Goal: Find specific page/section: Find specific page/section

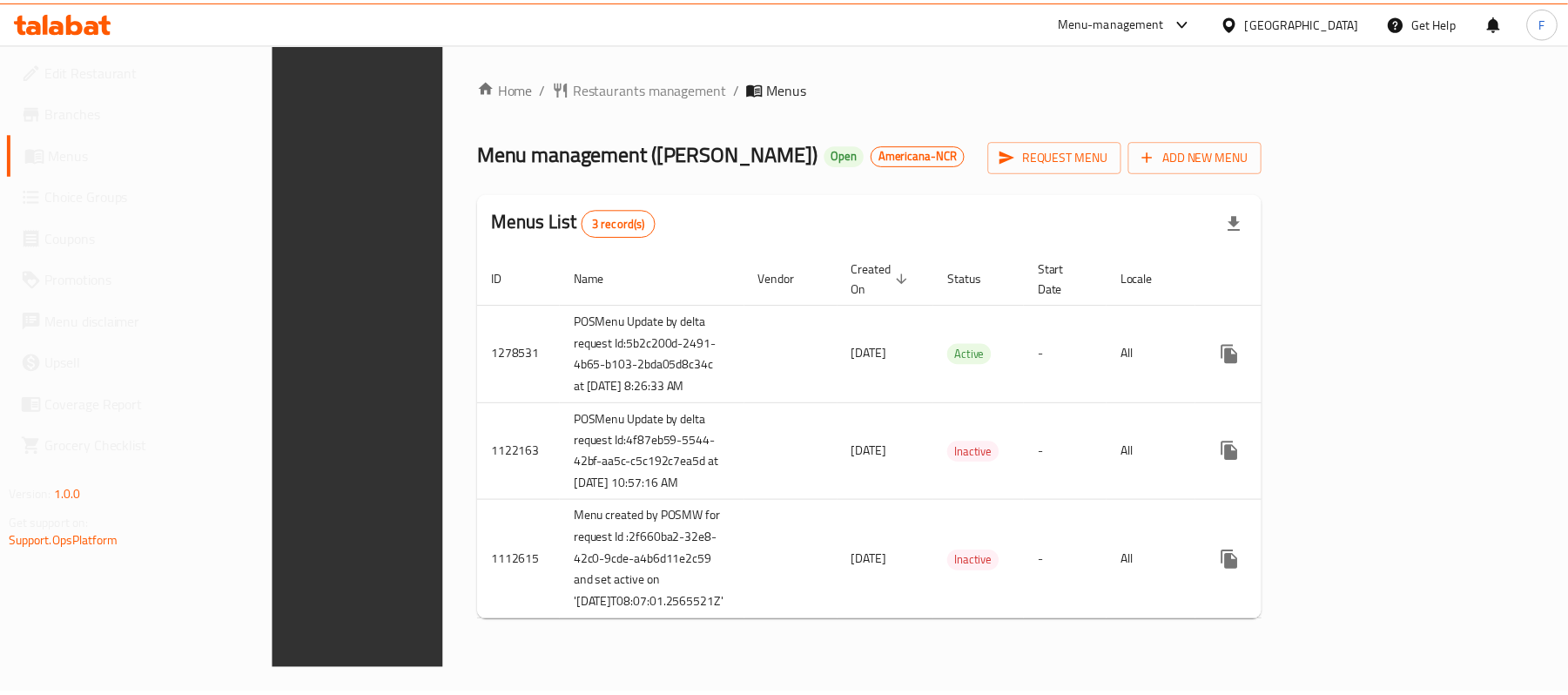
scroll to position [110, 0]
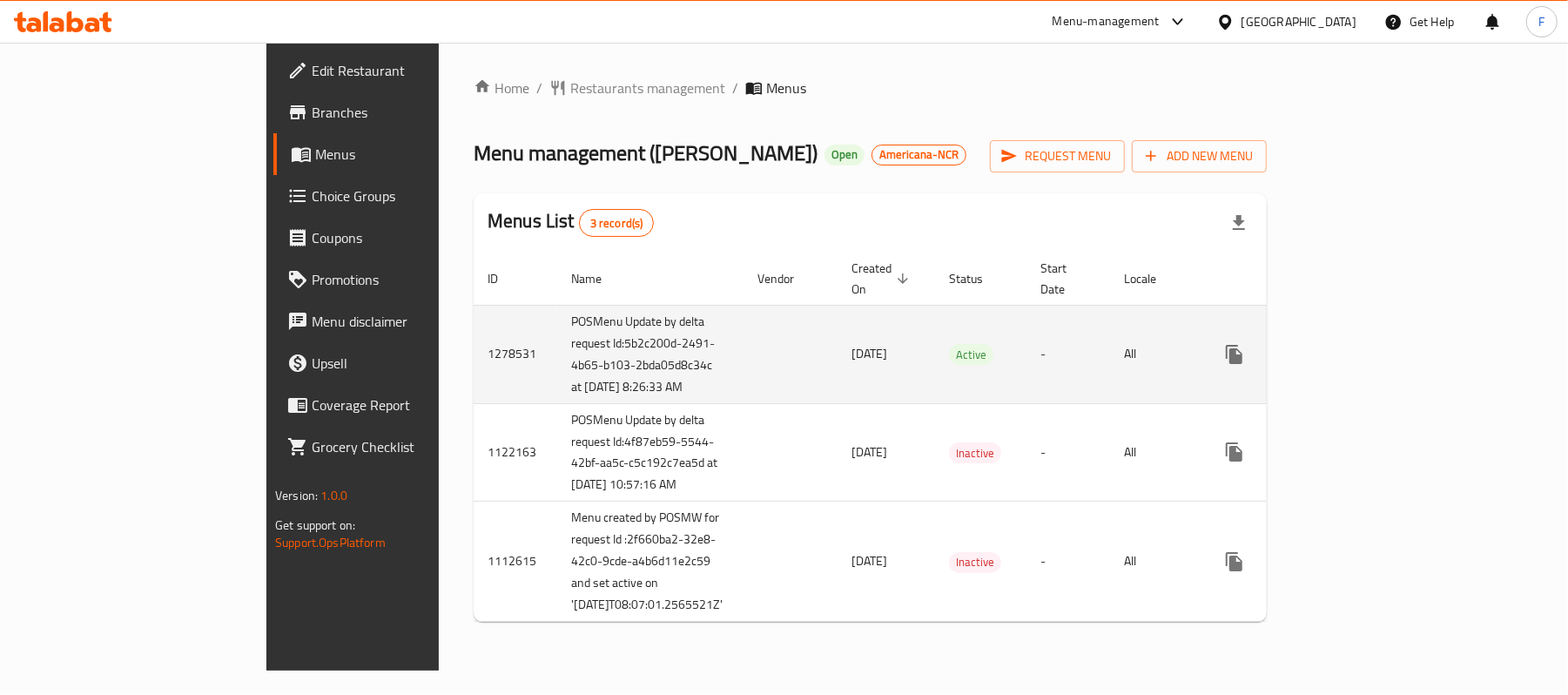
drag, startPoint x: 515, startPoint y: 301, endPoint x: 382, endPoint y: 241, distance: 145.9
click at [557, 304] on td "POSMenu Update by delta request Id:5b2c200d-2491-4b65-b103-2bda05d8c34c at [DAT…" at bounding box center [650, 353] width 186 height 98
copy td "Id:5b2c200d-2491-4b65-b103-2bda05d8c34c at [DATE] 8:26:33 AM"
click at [1093, 304] on td "-" at bounding box center [1067, 353] width 83 height 98
click at [1370, 344] on icon "enhanced table" at bounding box center [1359, 353] width 21 height 21
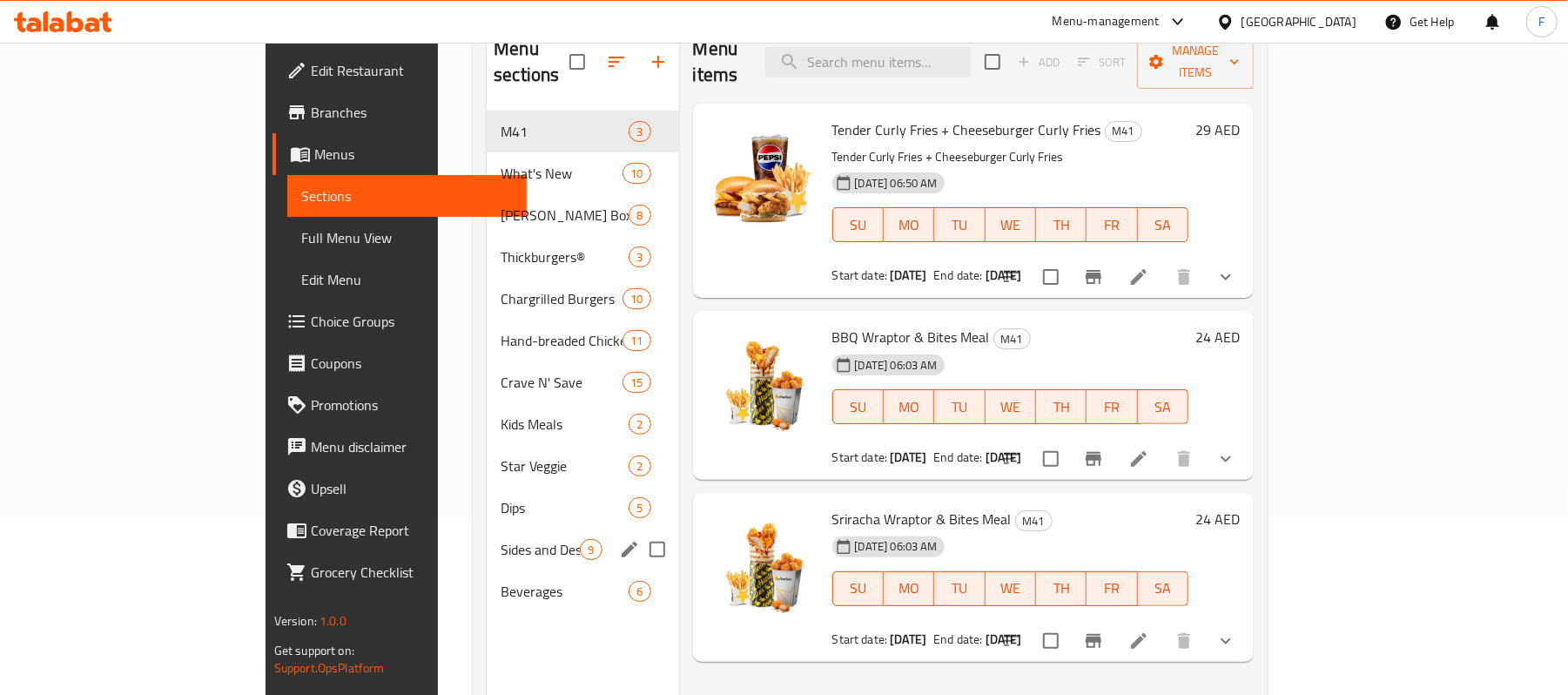
scroll to position [232, 0]
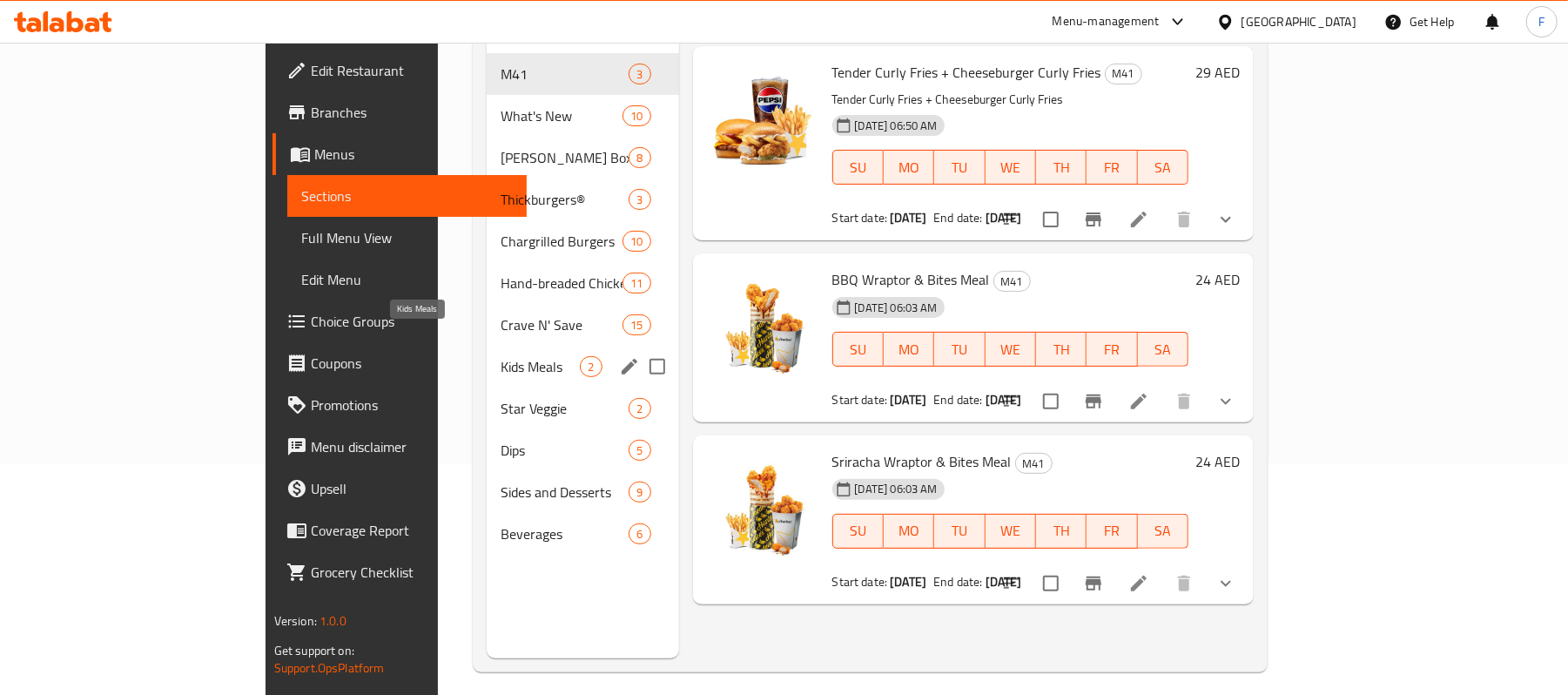
click at [500, 356] on span "Kids Meals" at bounding box center [539, 366] width 79 height 21
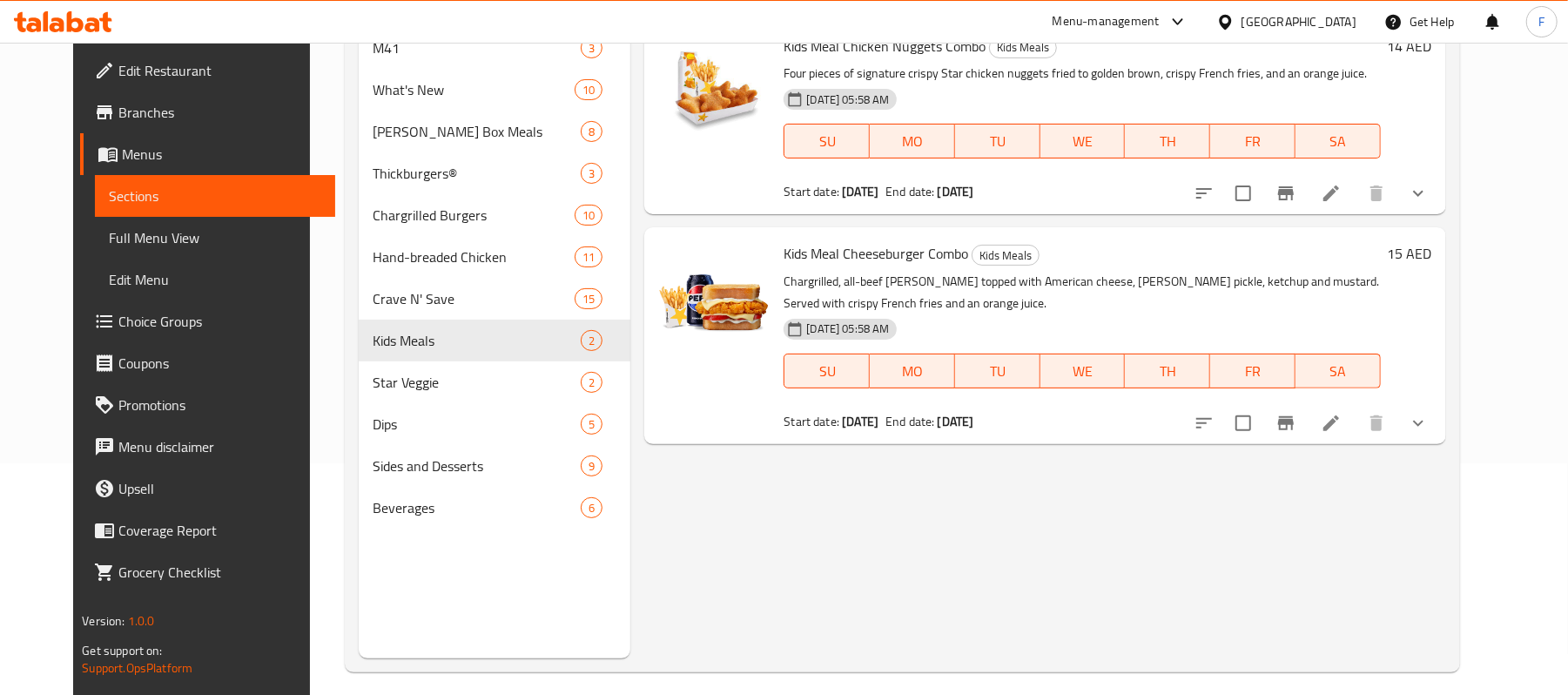
click at [1018, 559] on div "Menu items Add Sort Manage items Kids Meal Chicken Nuggets Combo Kids Meals Fou…" at bounding box center [1038, 311] width 814 height 695
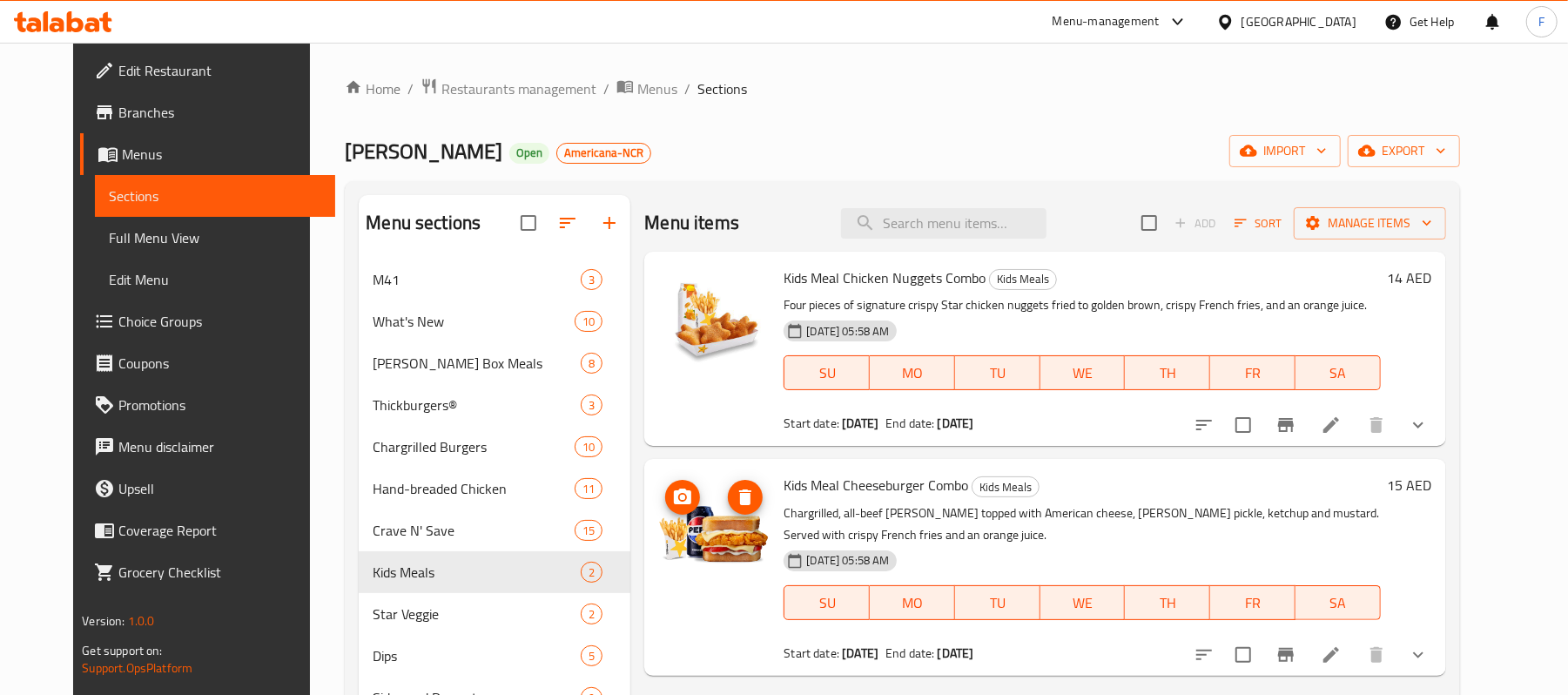
click at [688, 551] on img at bounding box center [714, 529] width 112 height 112
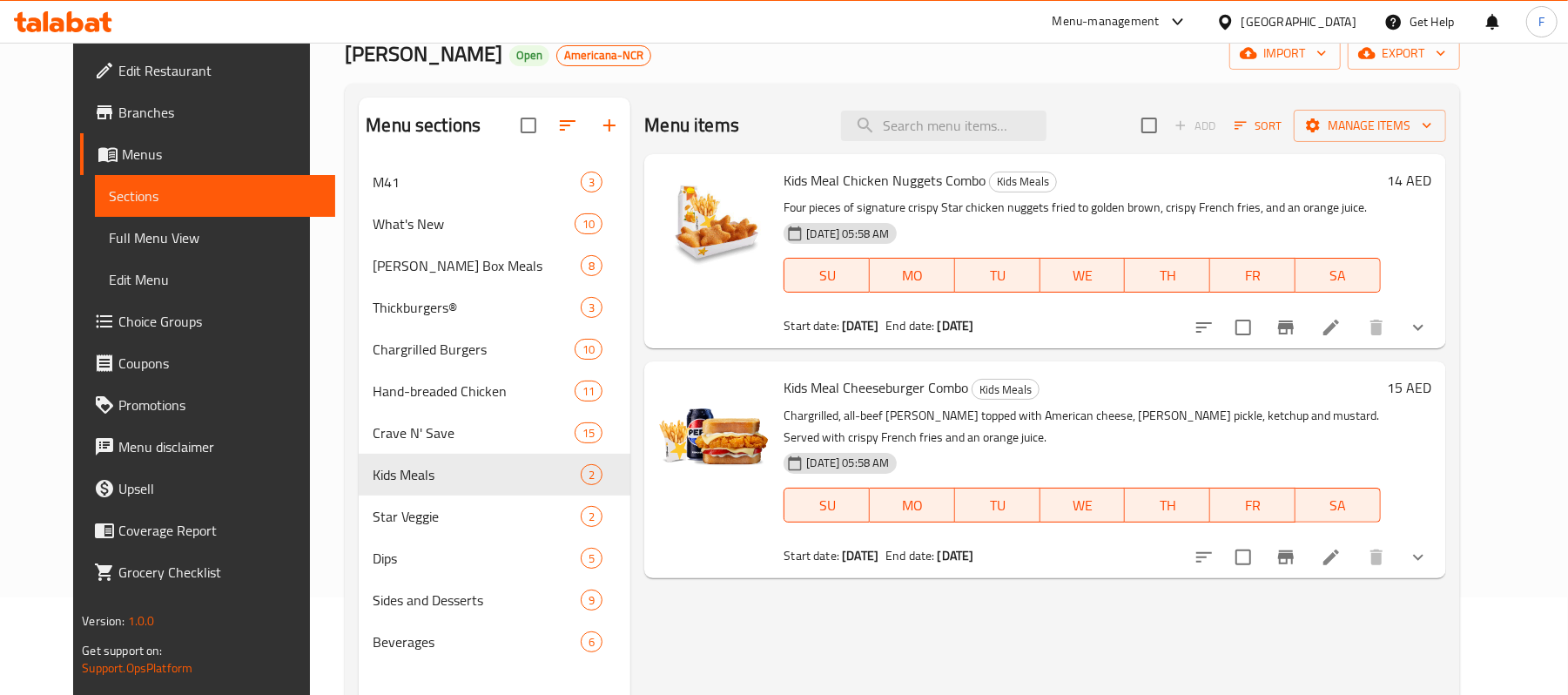
scroll to position [232, 0]
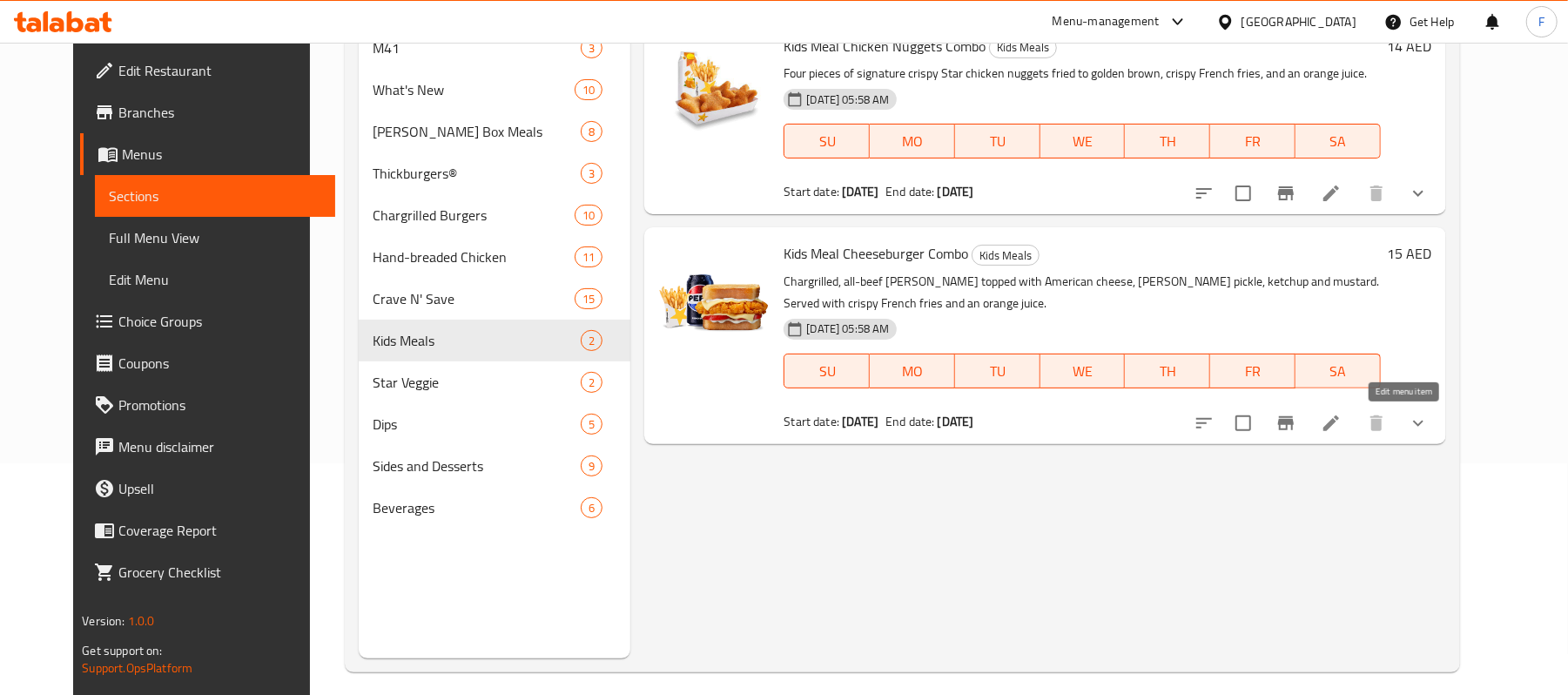
click at [1341, 429] on icon at bounding box center [1330, 423] width 21 height 21
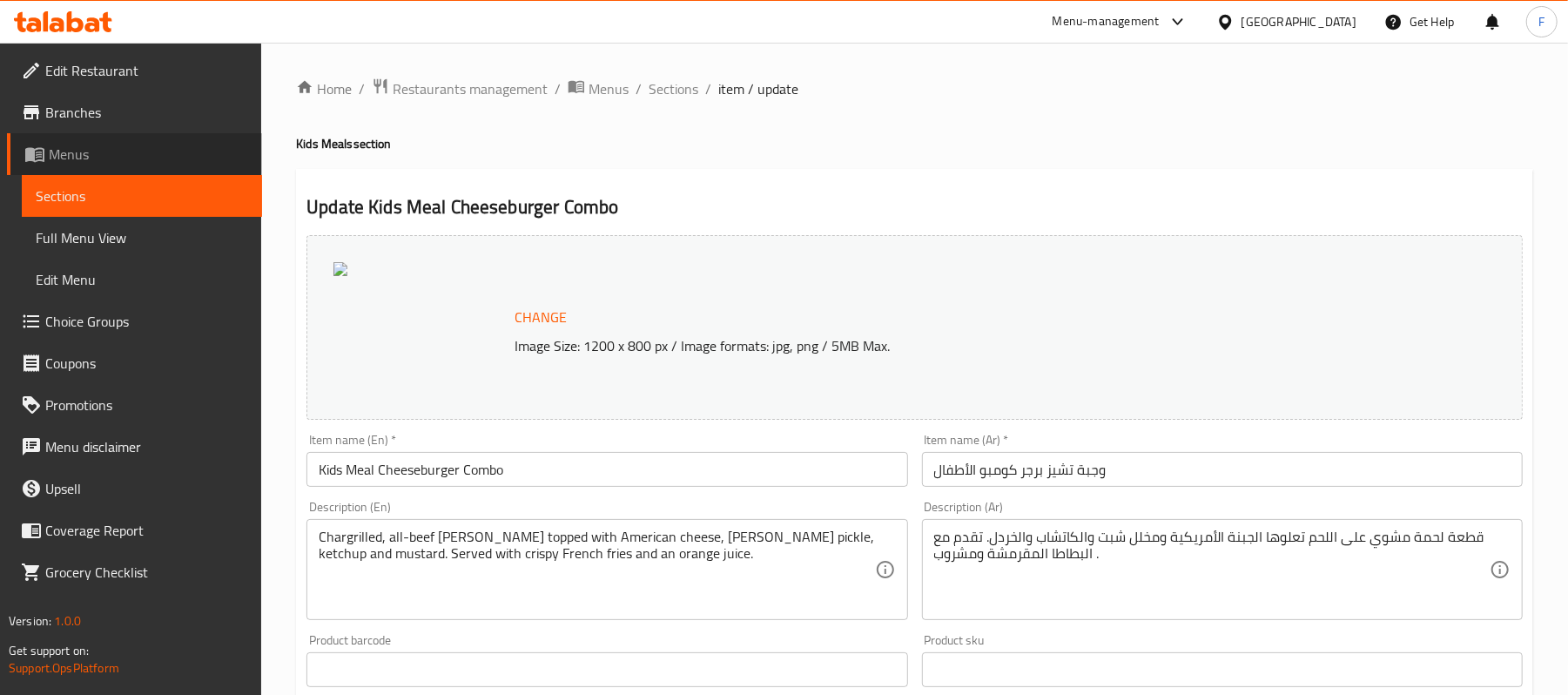
click at [81, 159] on span "Menus" at bounding box center [149, 154] width 200 height 21
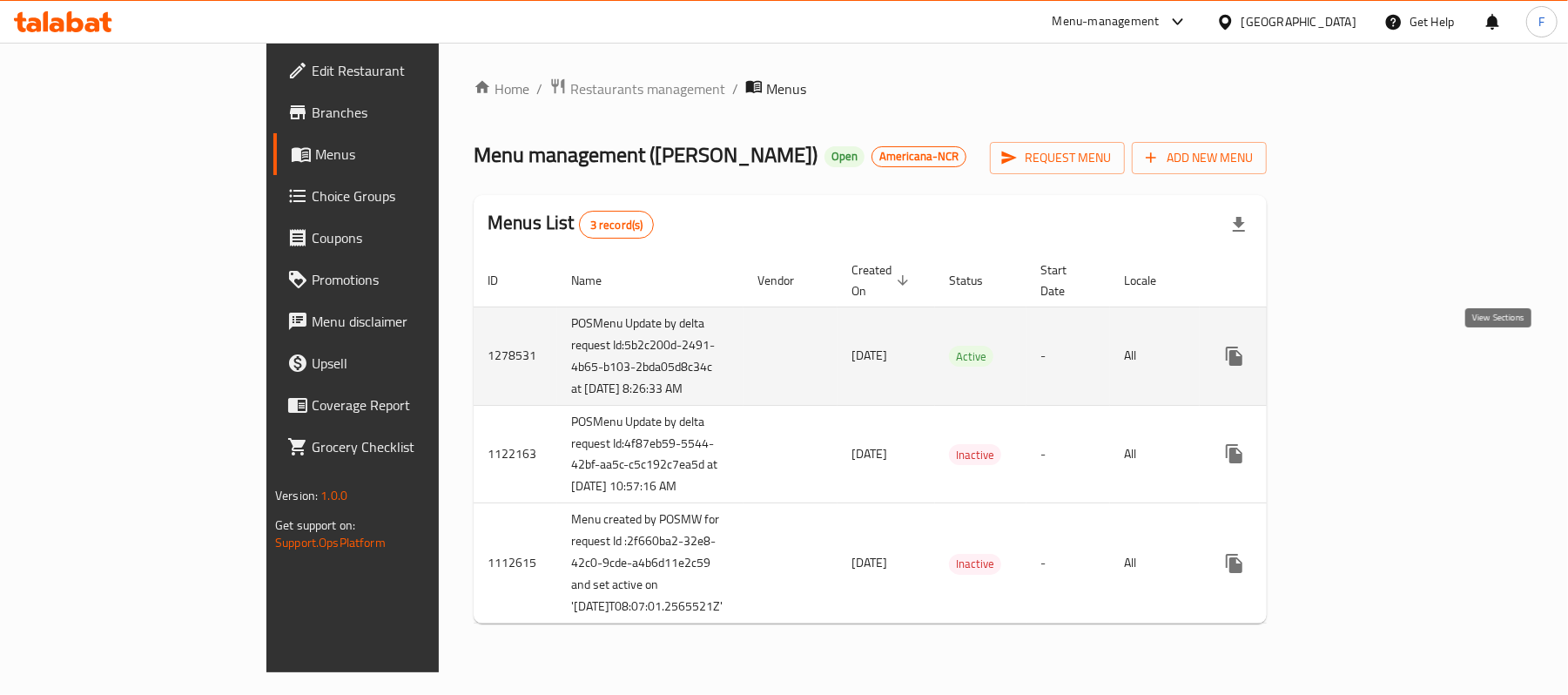
click at [1380, 358] on link "enhanced table" at bounding box center [1360, 355] width 42 height 42
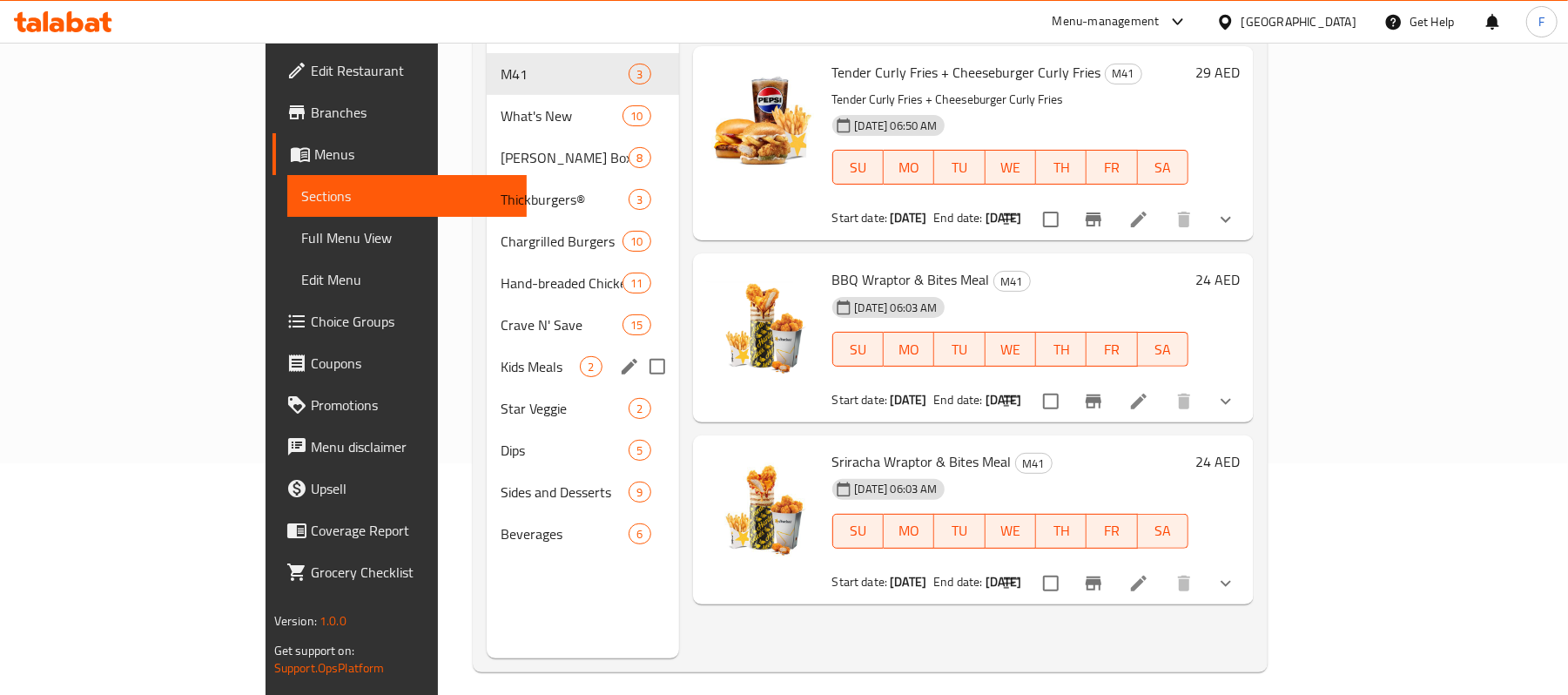
scroll to position [116, 0]
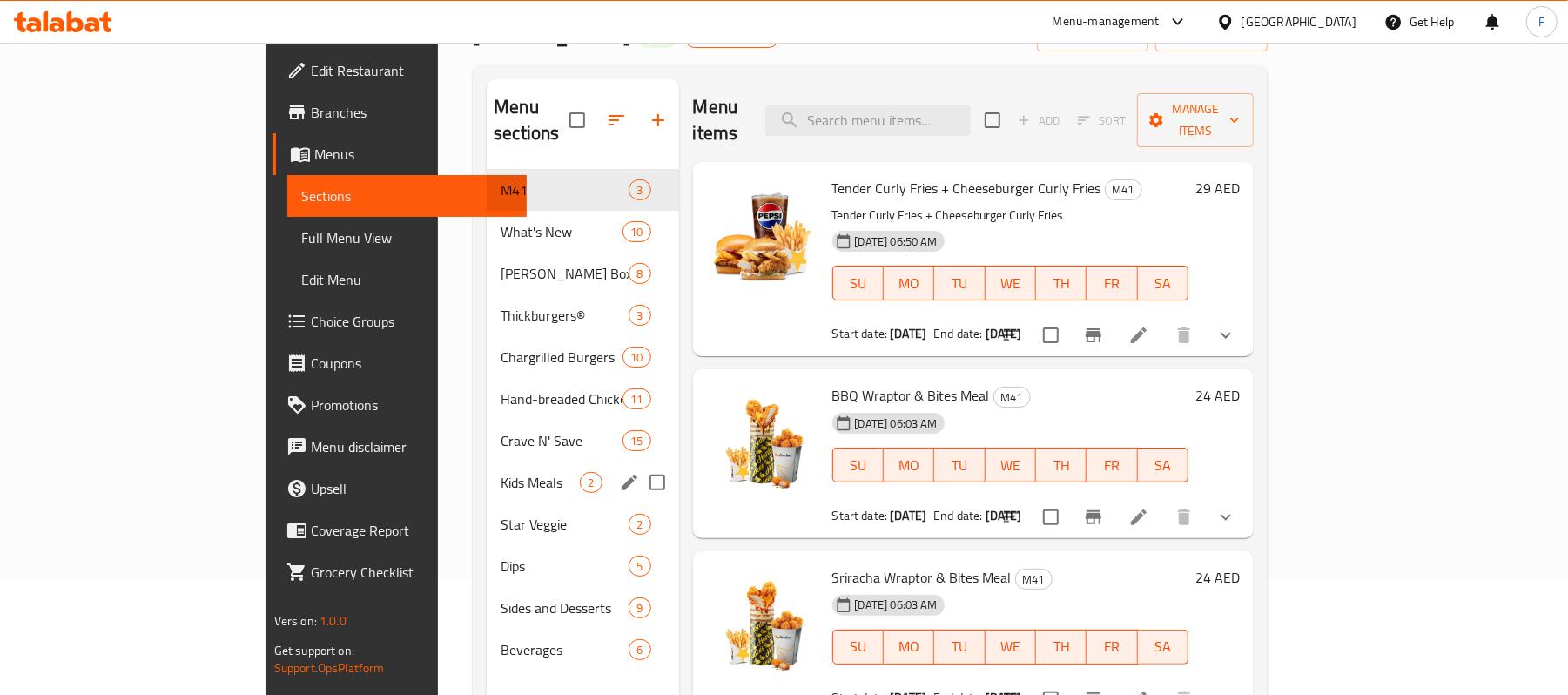
click at [486, 468] on div "Kids Meals 2" at bounding box center [582, 482] width 192 height 42
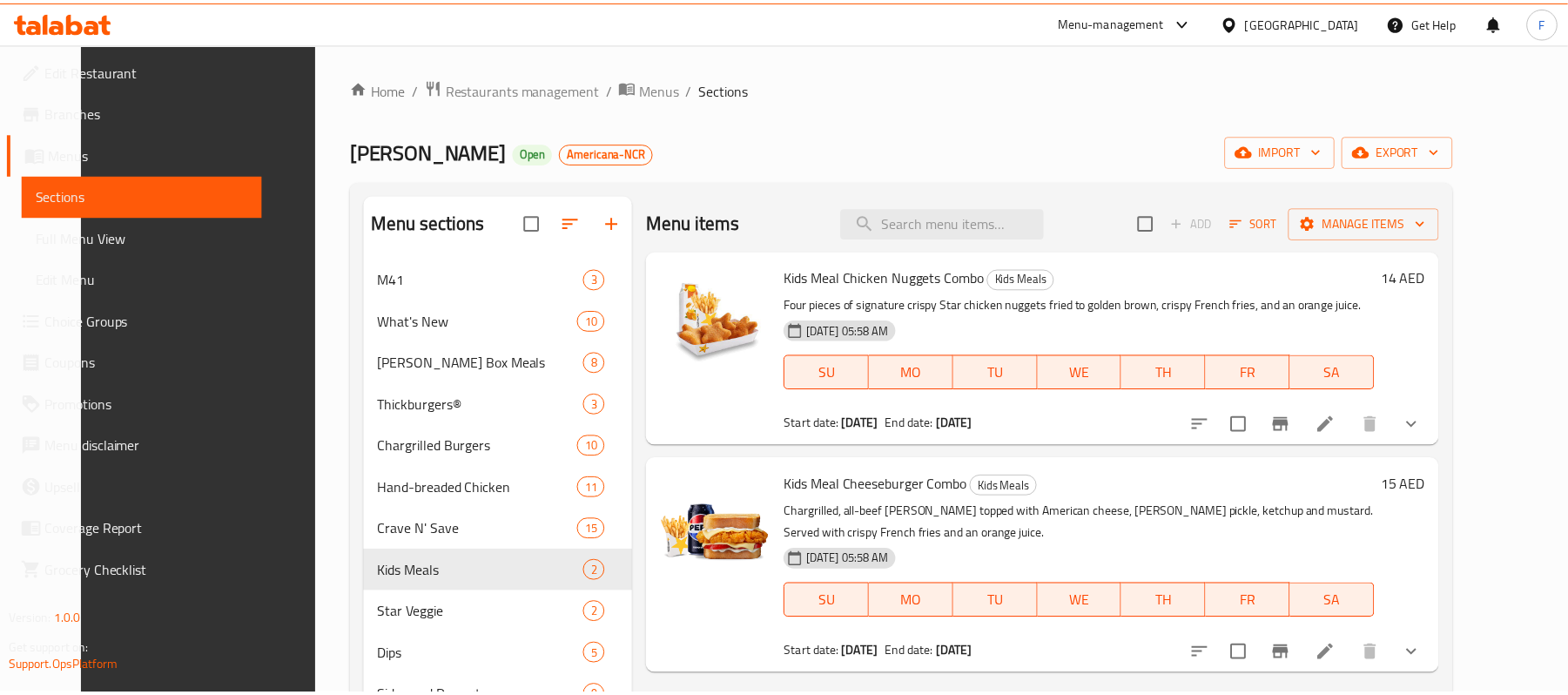
scroll to position [245, 0]
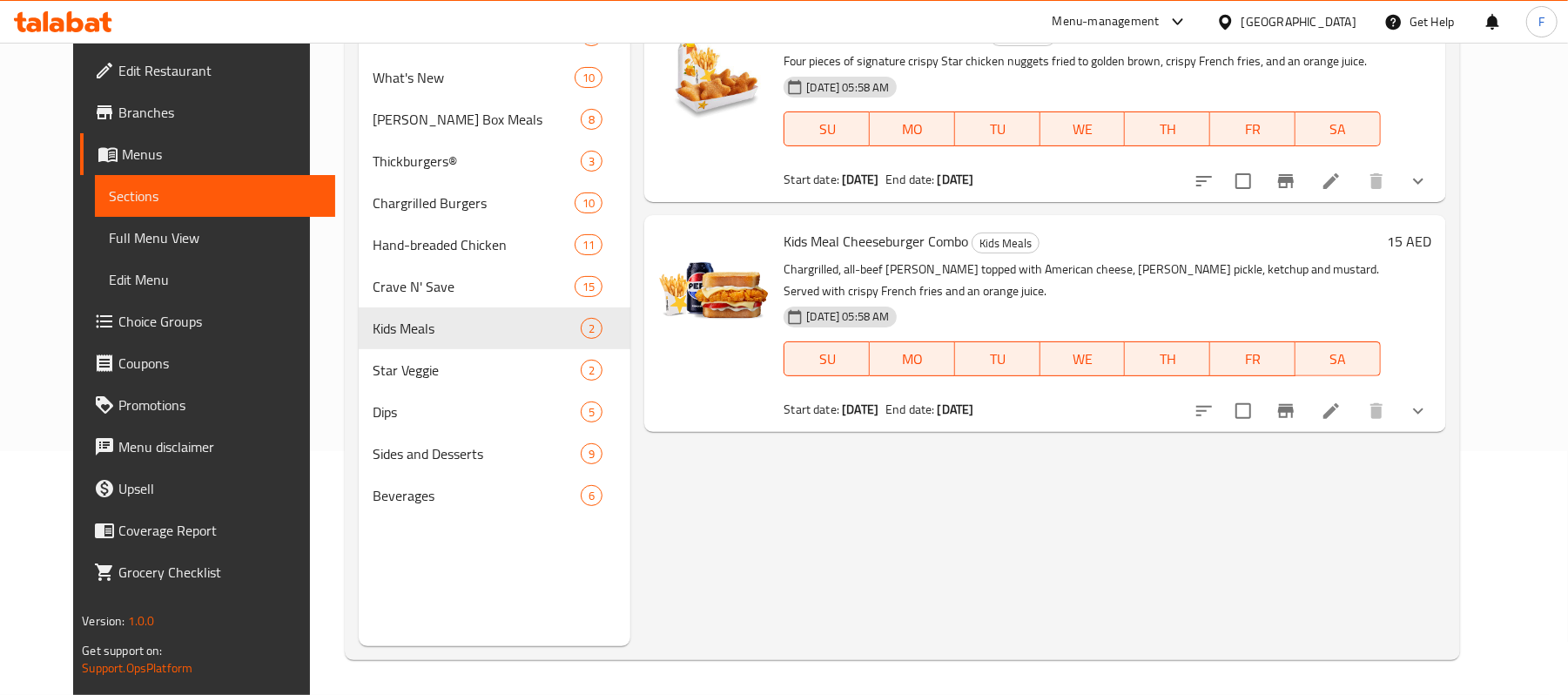
click at [122, 147] on span "Menus" at bounding box center [222, 154] width 200 height 21
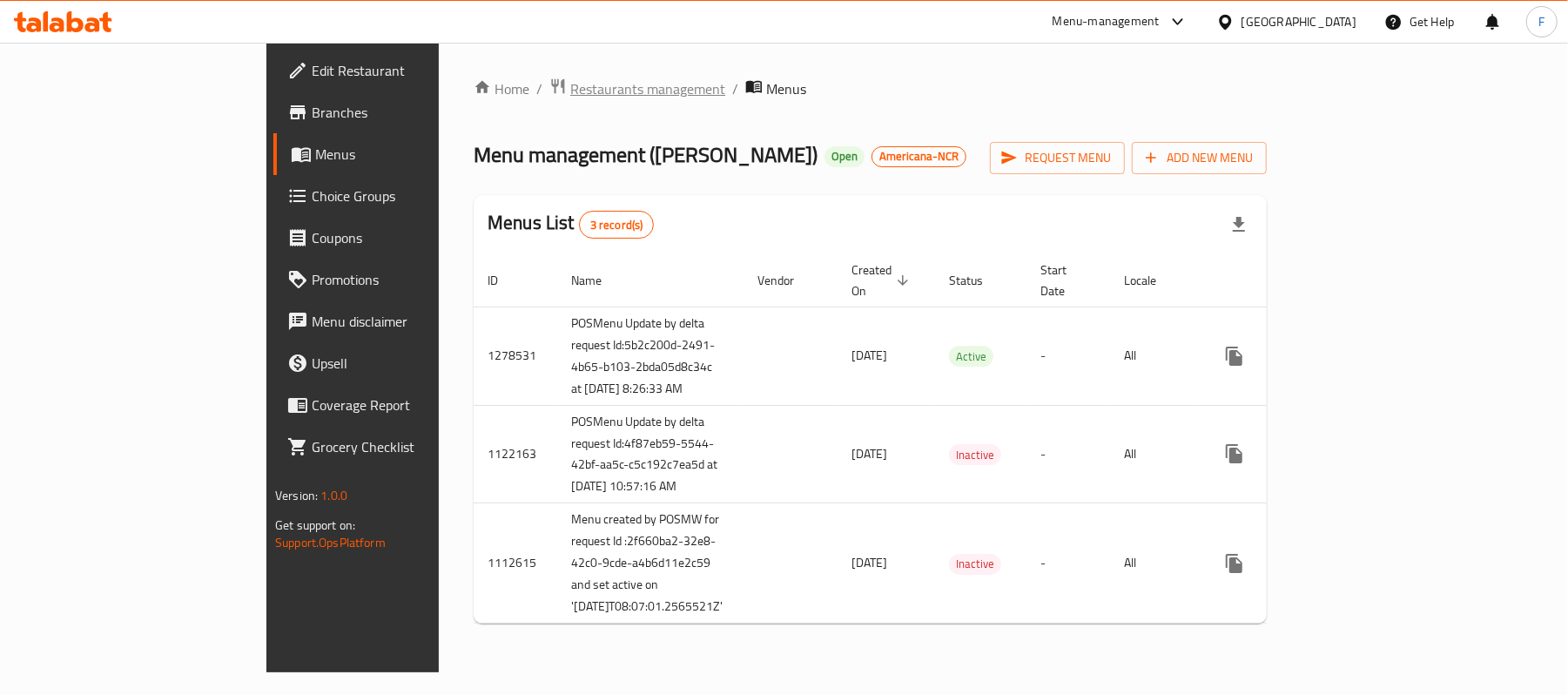
click at [570, 89] on span "Restaurants management" at bounding box center [647, 88] width 155 height 21
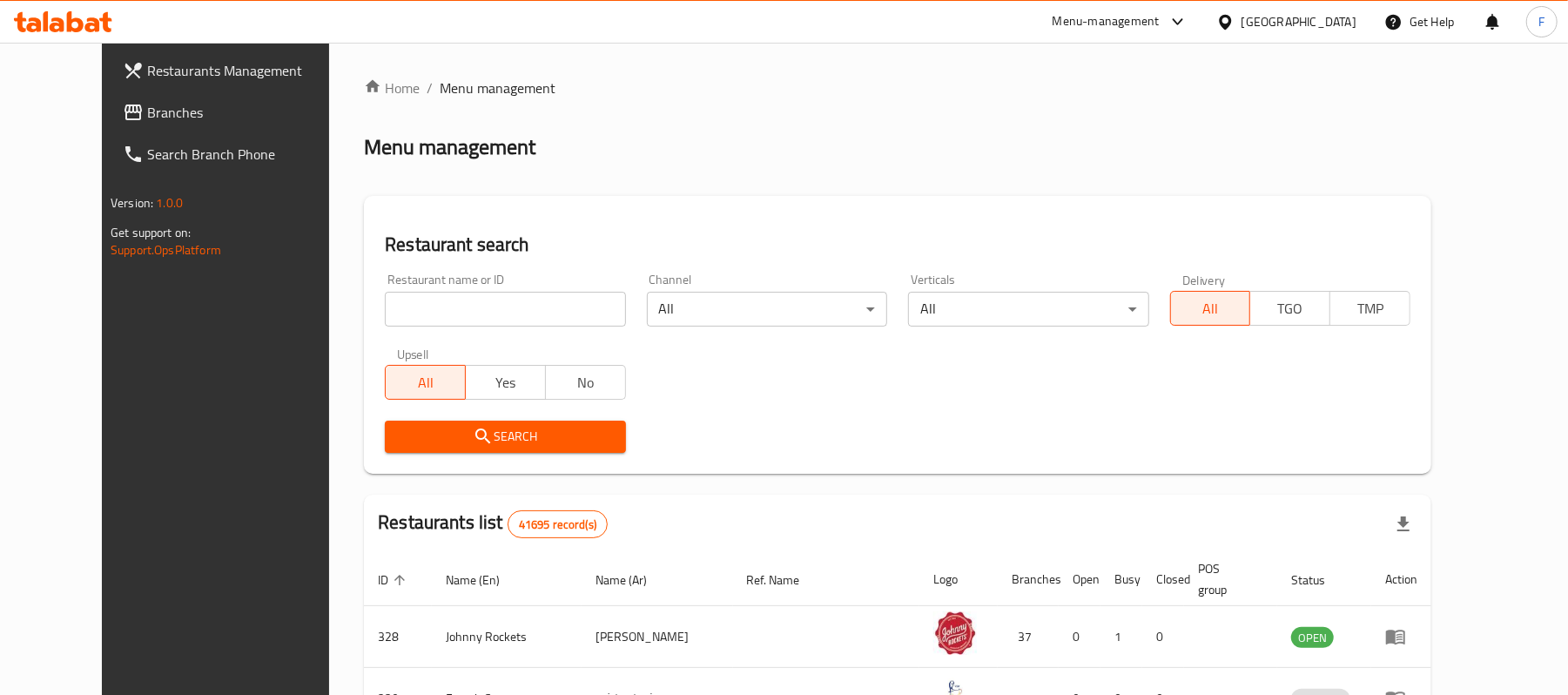
click at [471, 300] on input "search" at bounding box center [504, 309] width 240 height 35
paste input "694377"
type input "694377"
click at [464, 426] on span "Search" at bounding box center [504, 437] width 212 height 22
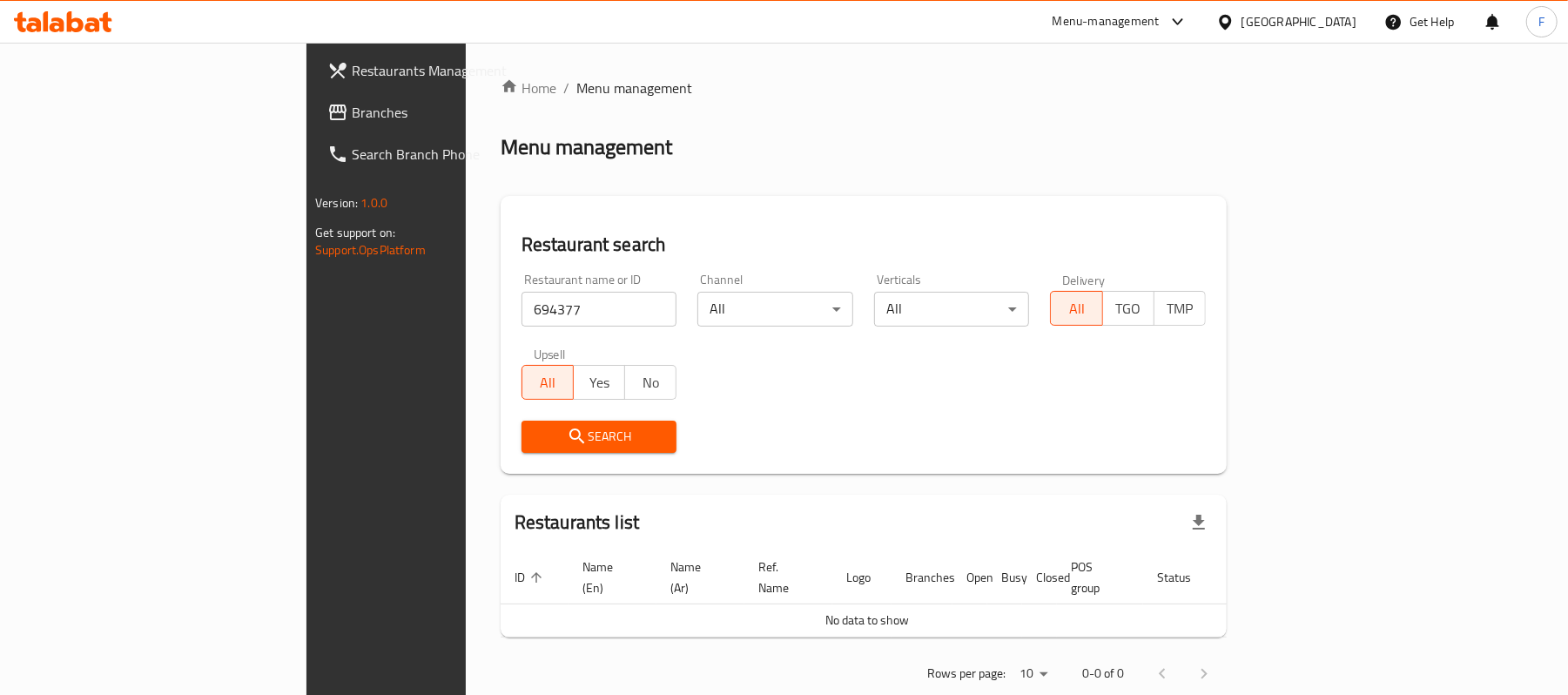
click at [1301, 27] on div "[GEOGRAPHIC_DATA]" at bounding box center [1298, 22] width 115 height 20
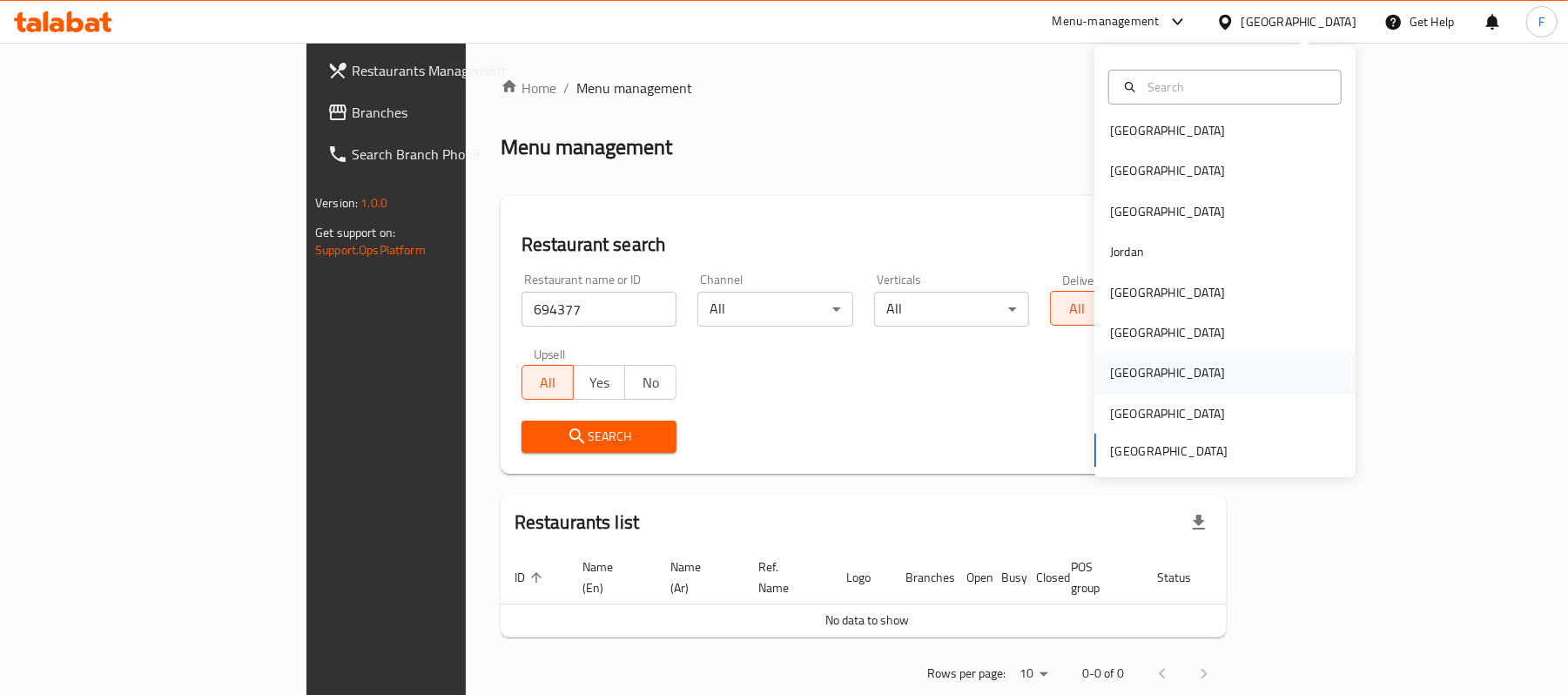
scroll to position [9, 0]
click at [1131, 286] on div "[GEOGRAPHIC_DATA]" at bounding box center [1168, 291] width 143 height 40
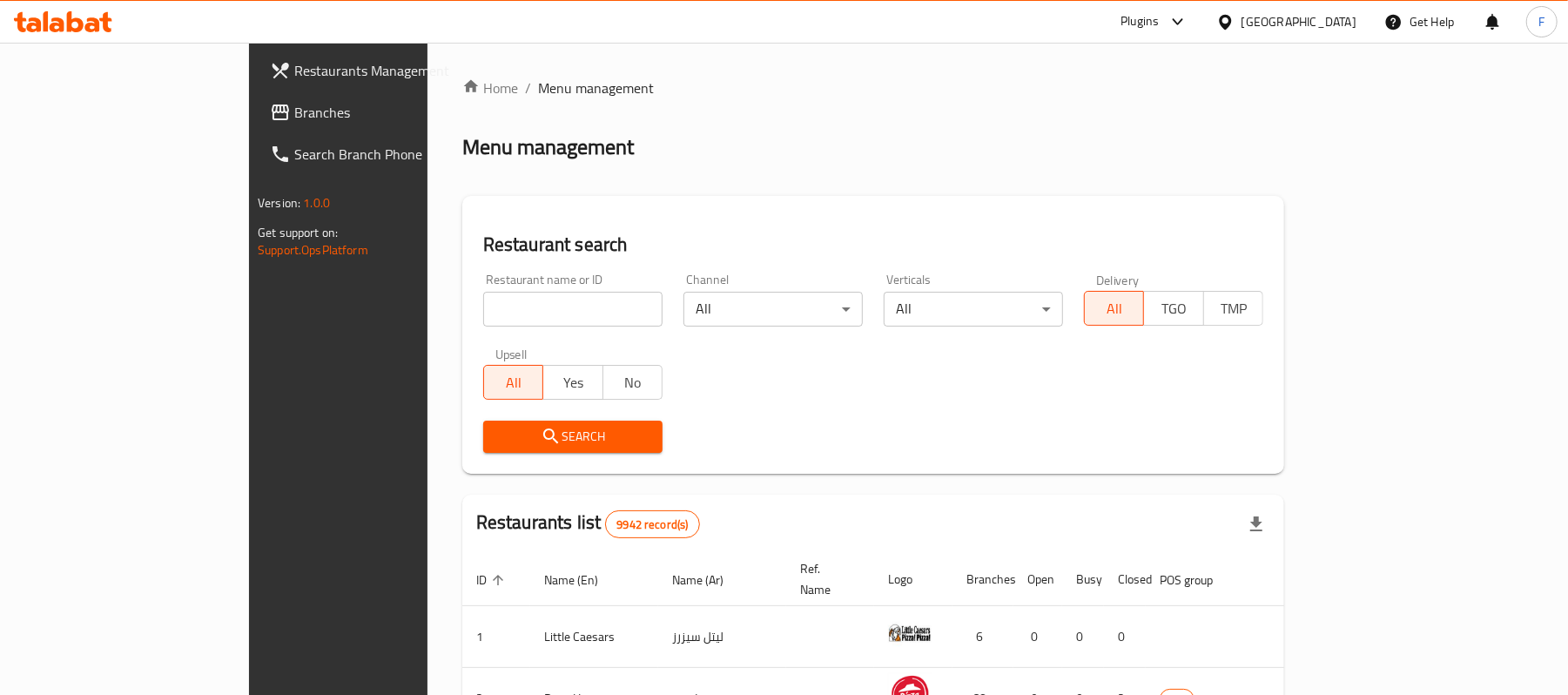
click at [484, 294] on input "search" at bounding box center [573, 309] width 179 height 35
paste input "694377"
type input "694377"
click at [497, 445] on span "Search" at bounding box center [573, 437] width 152 height 22
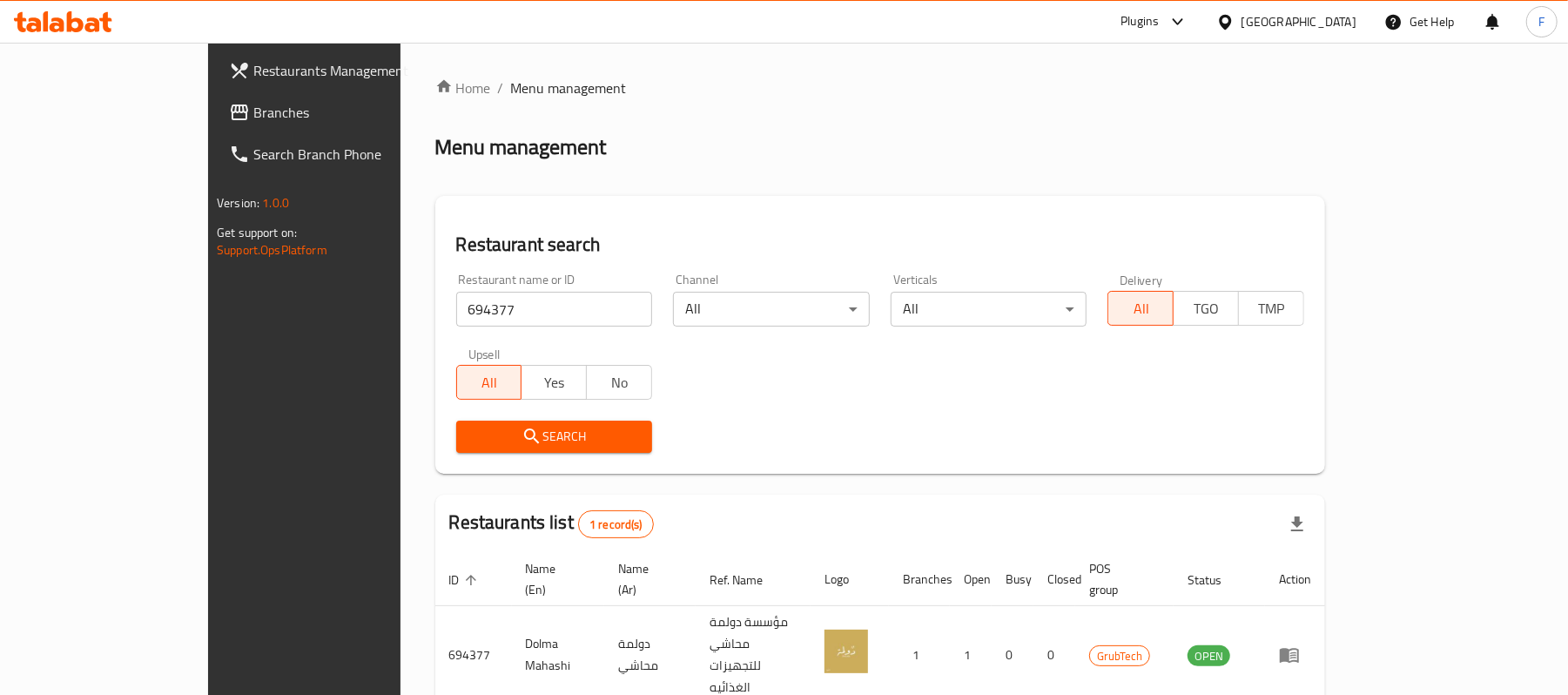
click at [1314, 442] on div "Search" at bounding box center [880, 437] width 869 height 53
click at [1159, 21] on div "Plugins" at bounding box center [1139, 22] width 38 height 21
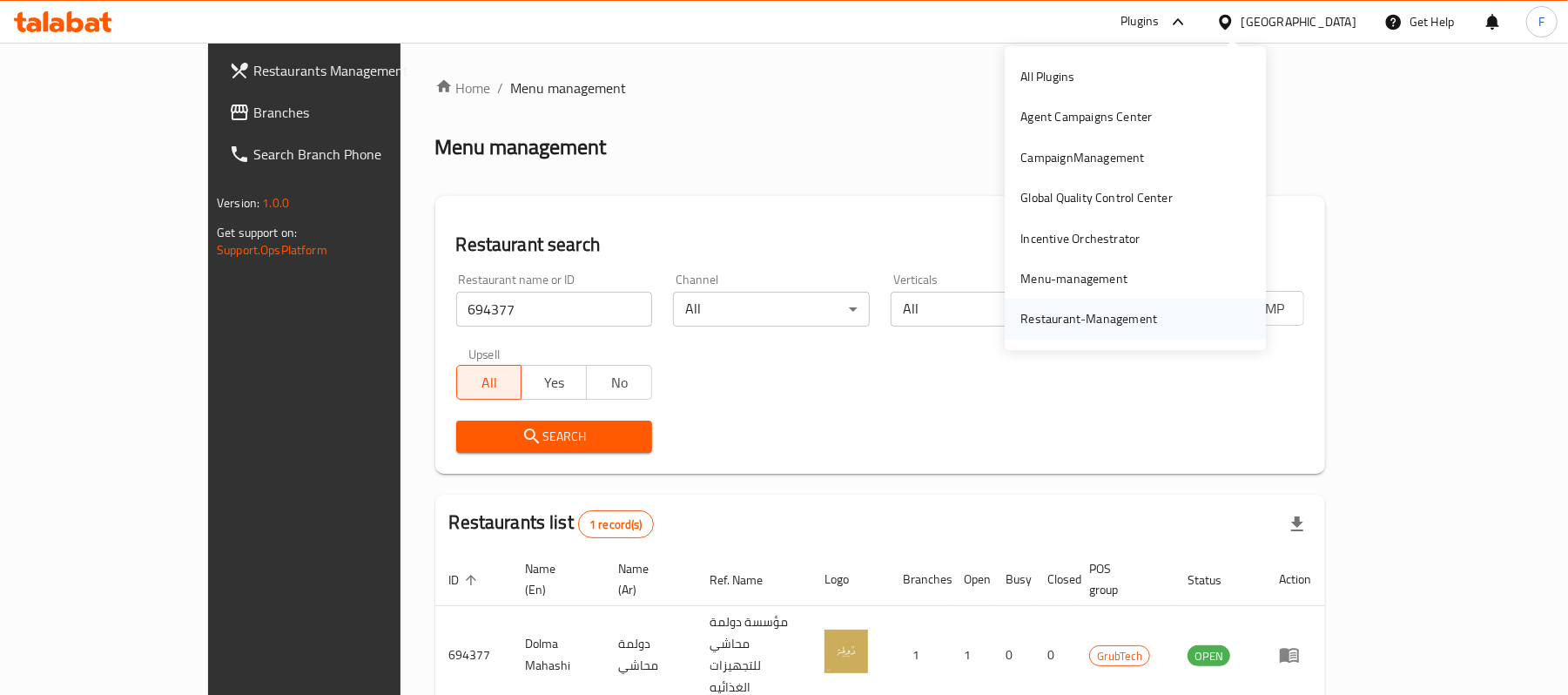
click at [1102, 328] on div "Restaurant-Management" at bounding box center [1088, 320] width 137 height 20
